Goal: Transaction & Acquisition: Download file/media

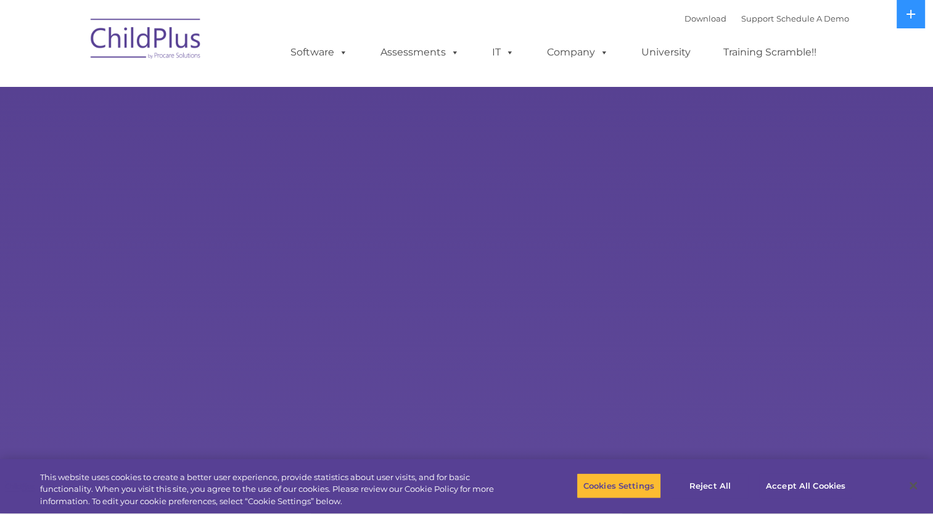
select select "MEDIUM"
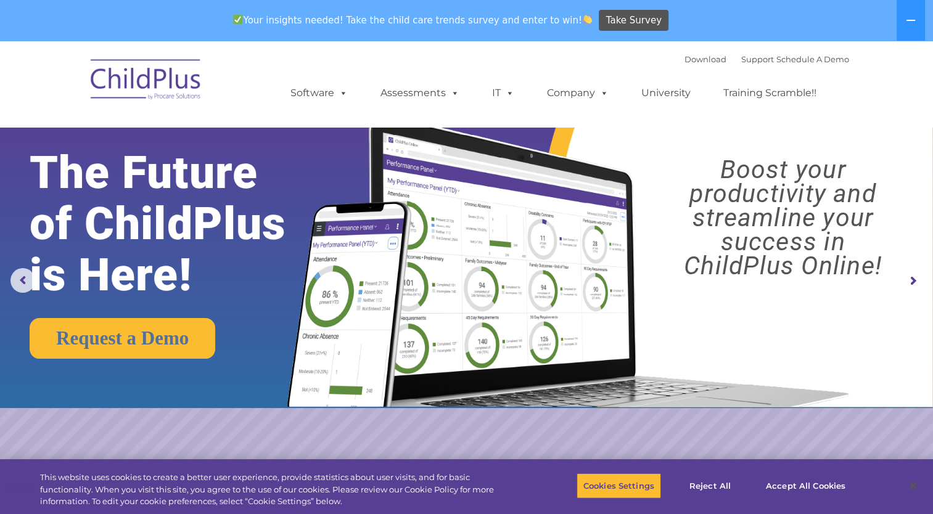
click at [173, 83] on img at bounding box center [145, 82] width 123 height 62
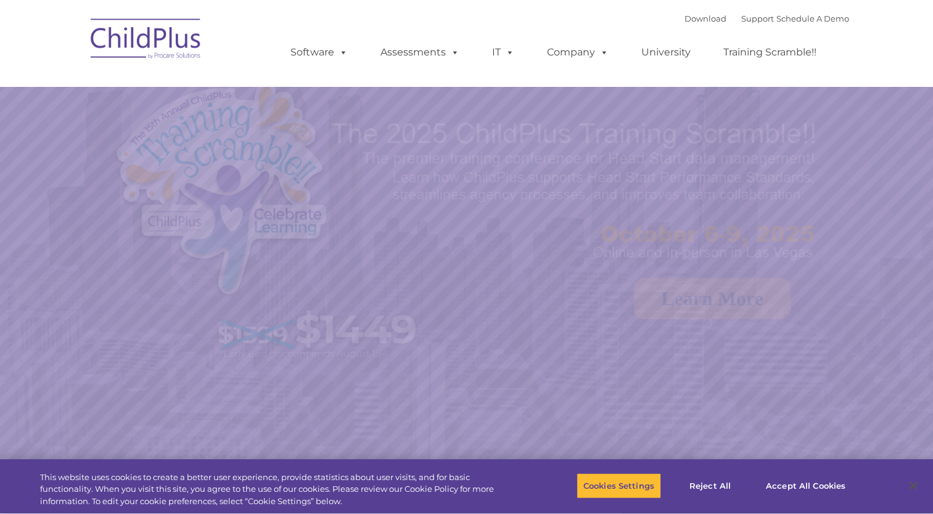
select select "MEDIUM"
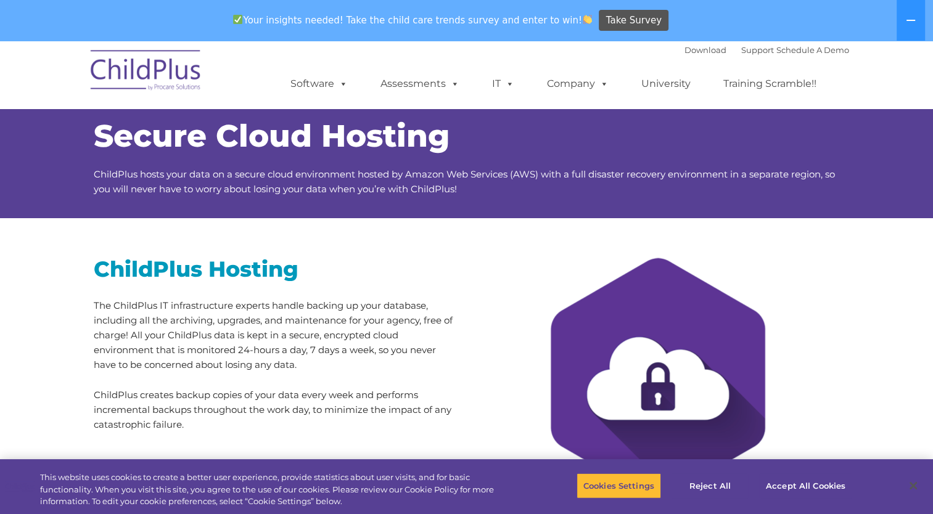
click at [176, 73] on img at bounding box center [145, 72] width 123 height 62
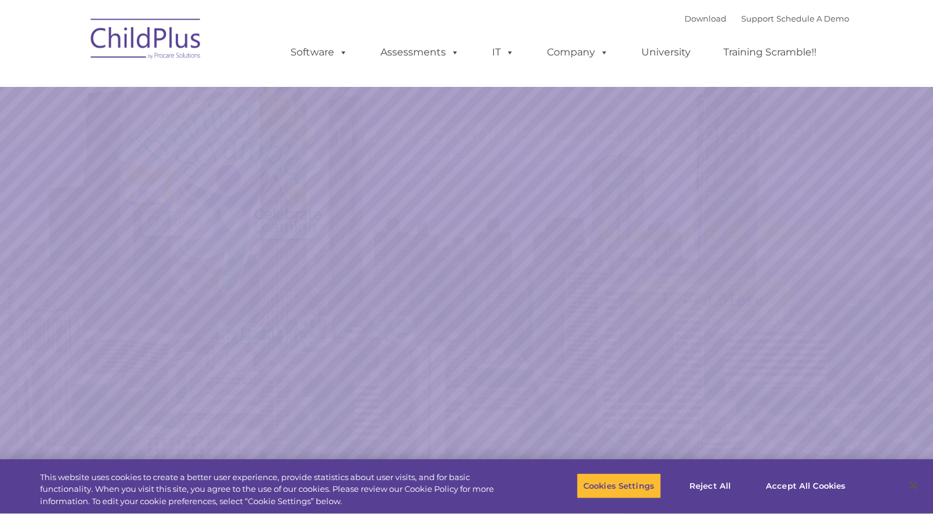
select select "MEDIUM"
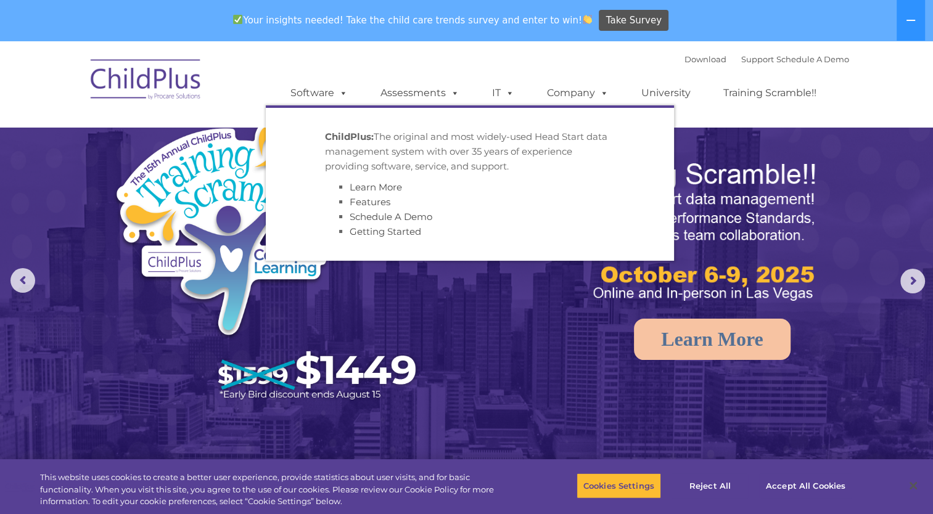
click at [343, 138] on strong "ChildPlus:" at bounding box center [349, 137] width 49 height 12
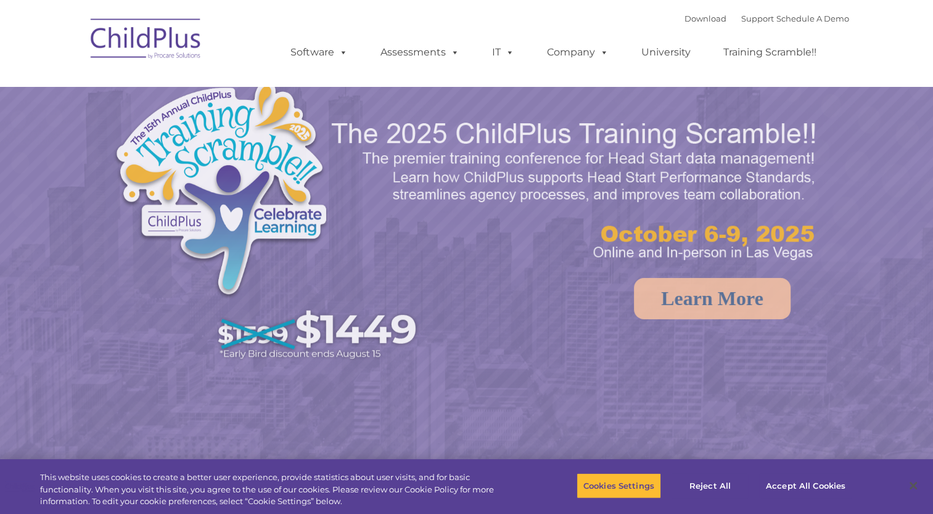
select select "MEDIUM"
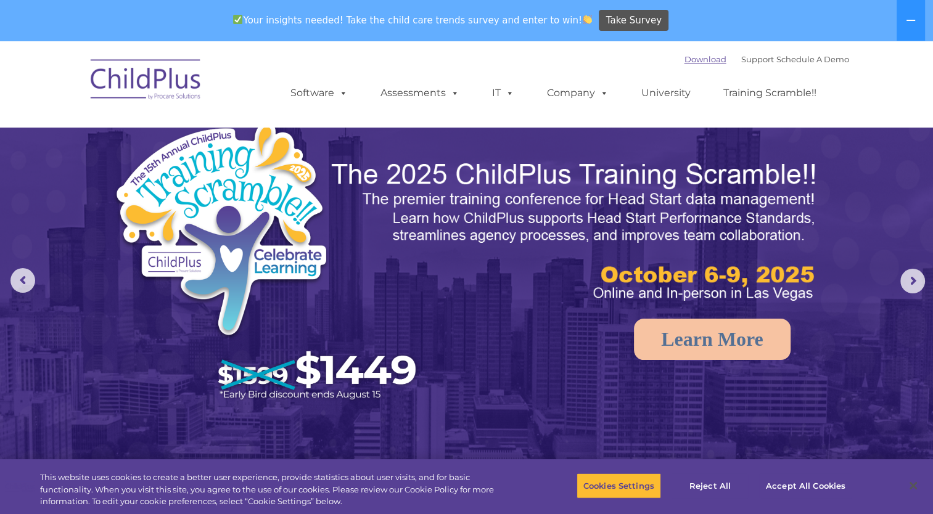
click at [684, 59] on link "Download" at bounding box center [705, 59] width 42 height 10
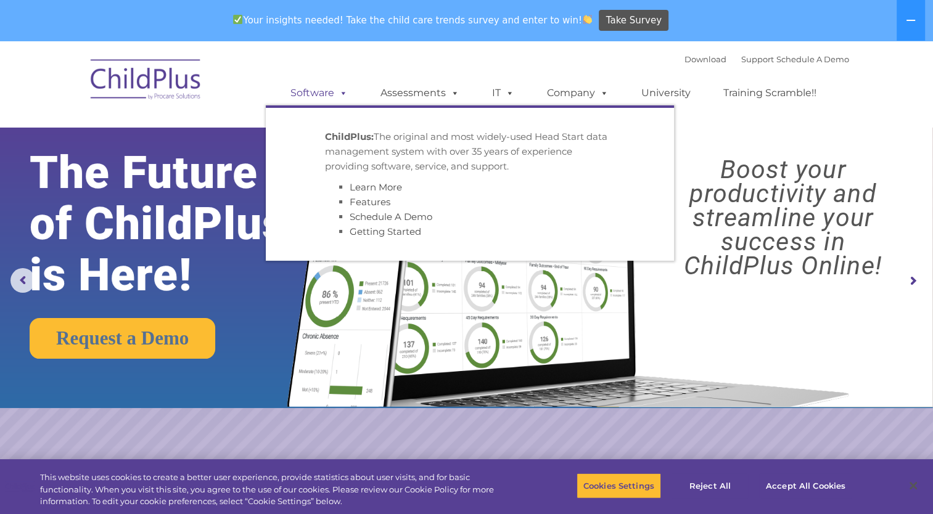
click at [340, 90] on span at bounding box center [341, 93] width 14 height 12
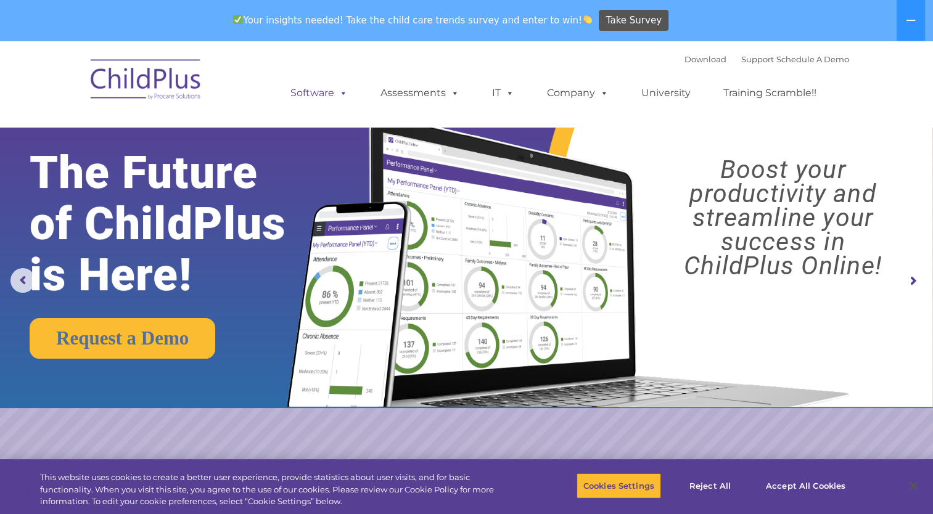
click at [340, 90] on span at bounding box center [341, 93] width 14 height 12
click at [689, 57] on link "Download" at bounding box center [705, 59] width 42 height 10
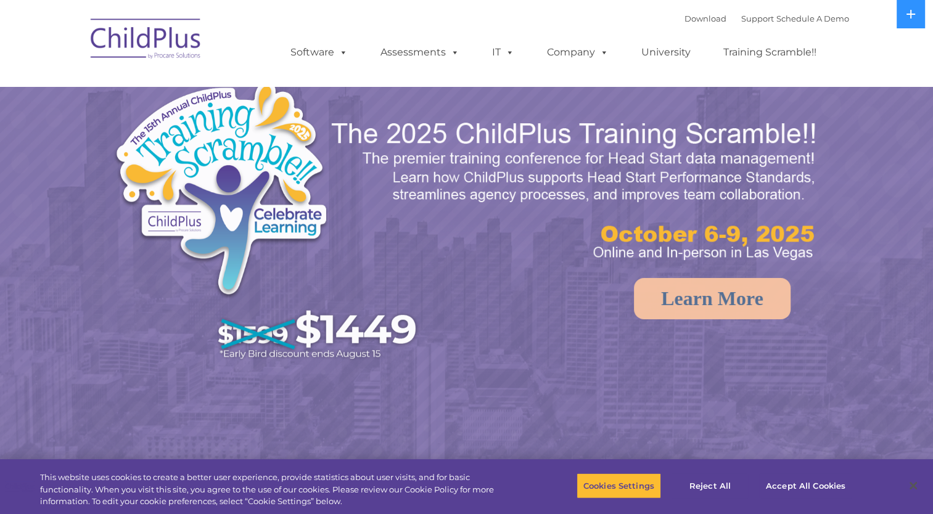
select select "MEDIUM"
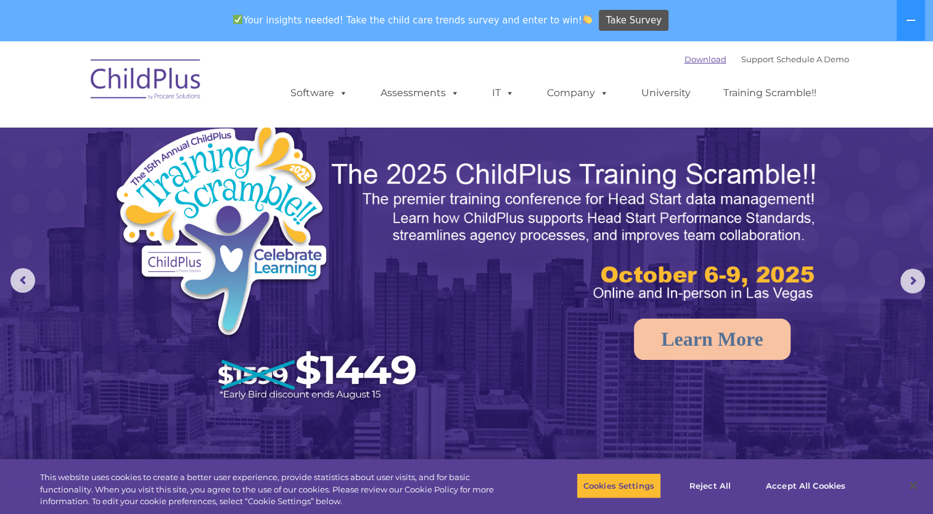
click at [688, 59] on link "Download" at bounding box center [705, 59] width 42 height 10
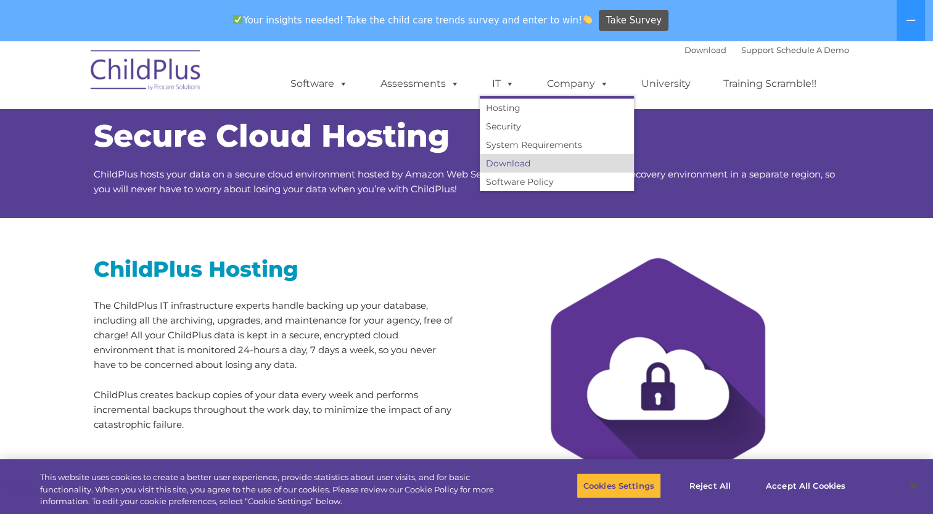
click at [511, 162] on link "Download" at bounding box center [557, 163] width 154 height 18
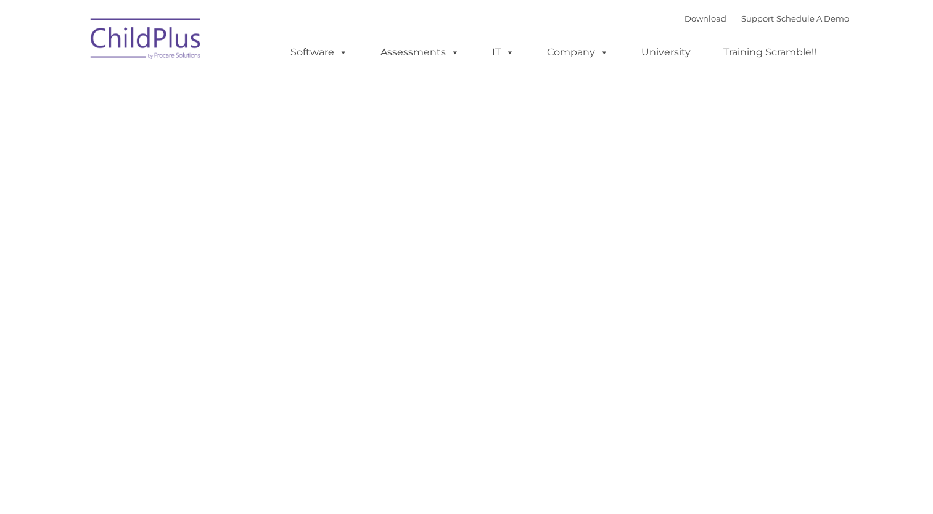
type input ""
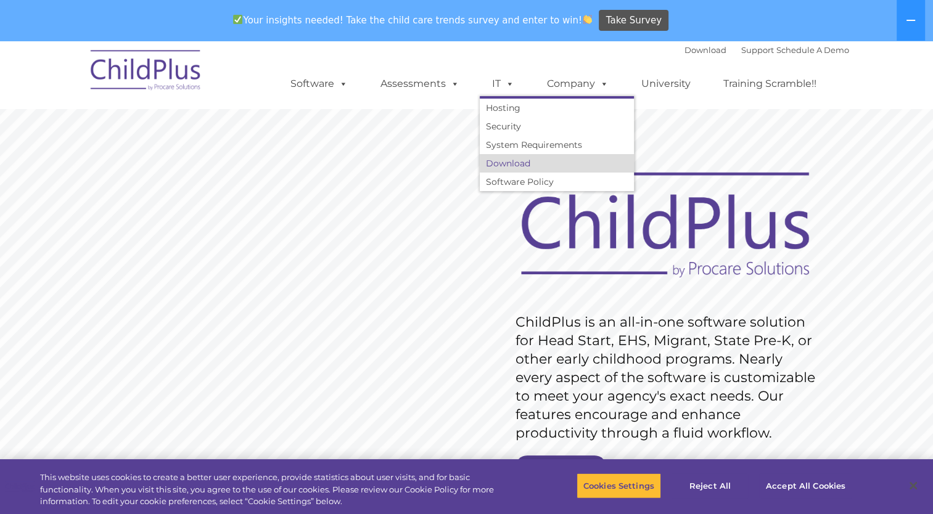
click at [496, 168] on link "Download" at bounding box center [557, 163] width 154 height 18
